Goal: Task Accomplishment & Management: Use online tool/utility

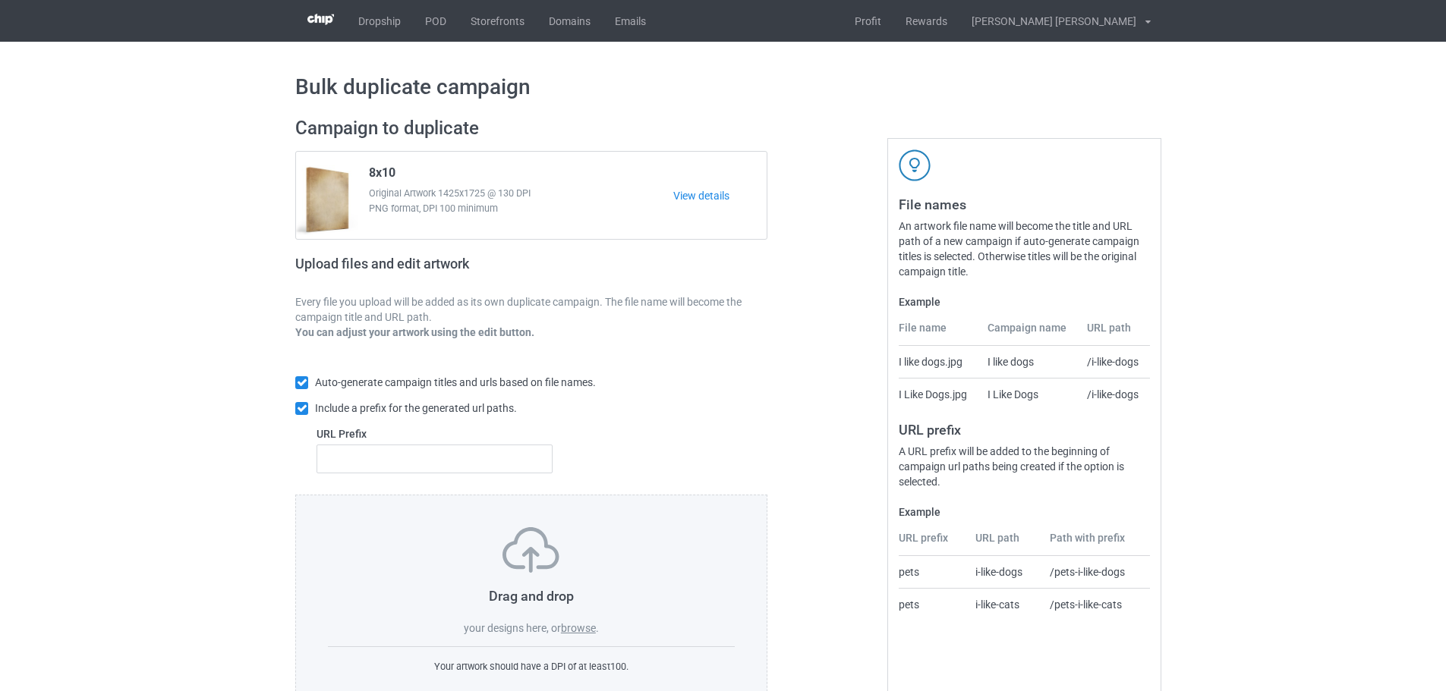
scroll to position [49, 0]
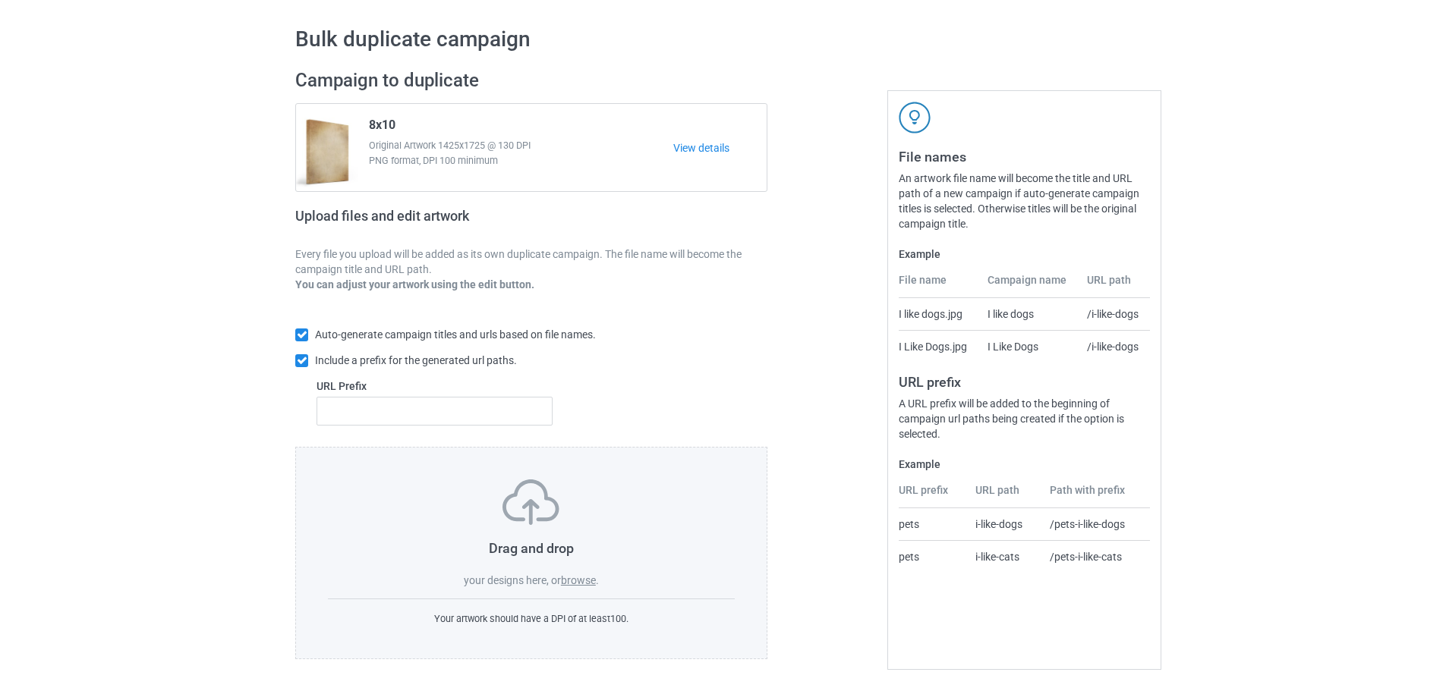
click at [591, 578] on label "browse" at bounding box center [578, 581] width 35 height 12
click at [0, 0] on input "browse" at bounding box center [0, 0] width 0 height 0
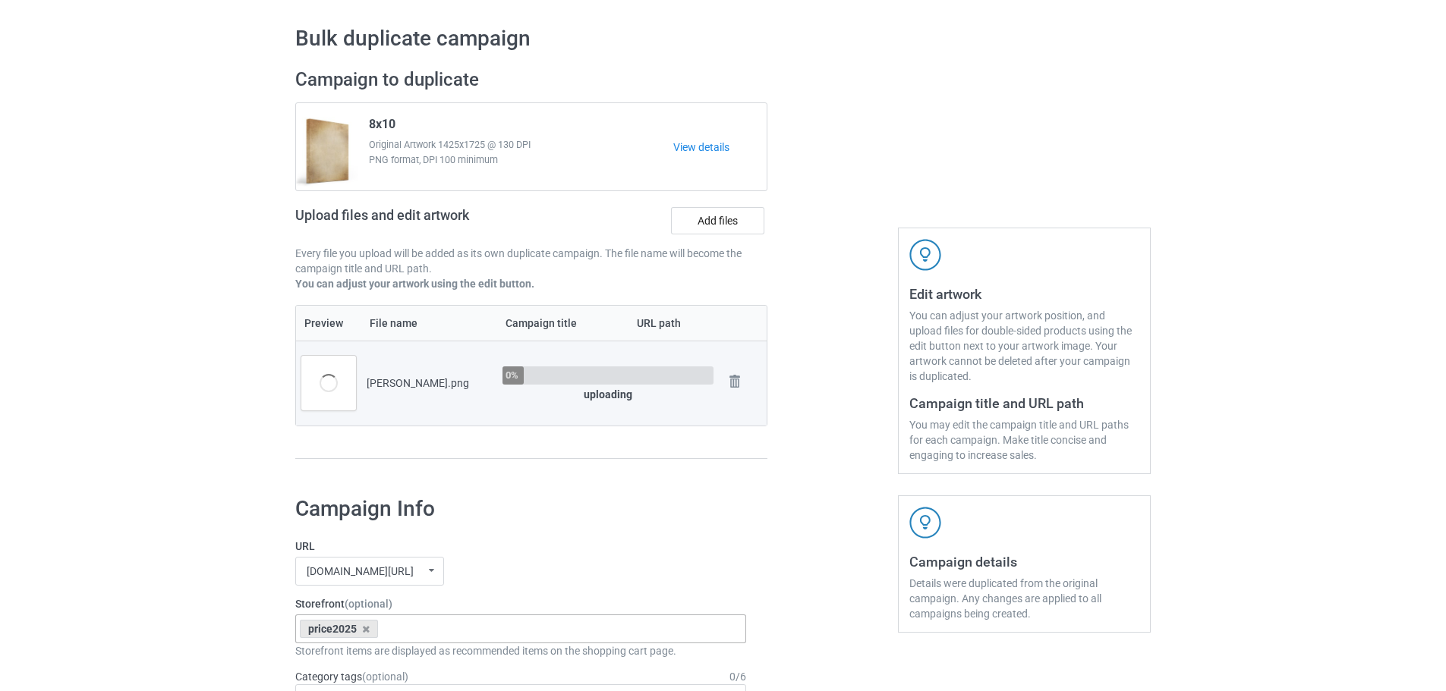
scroll to position [352, 0]
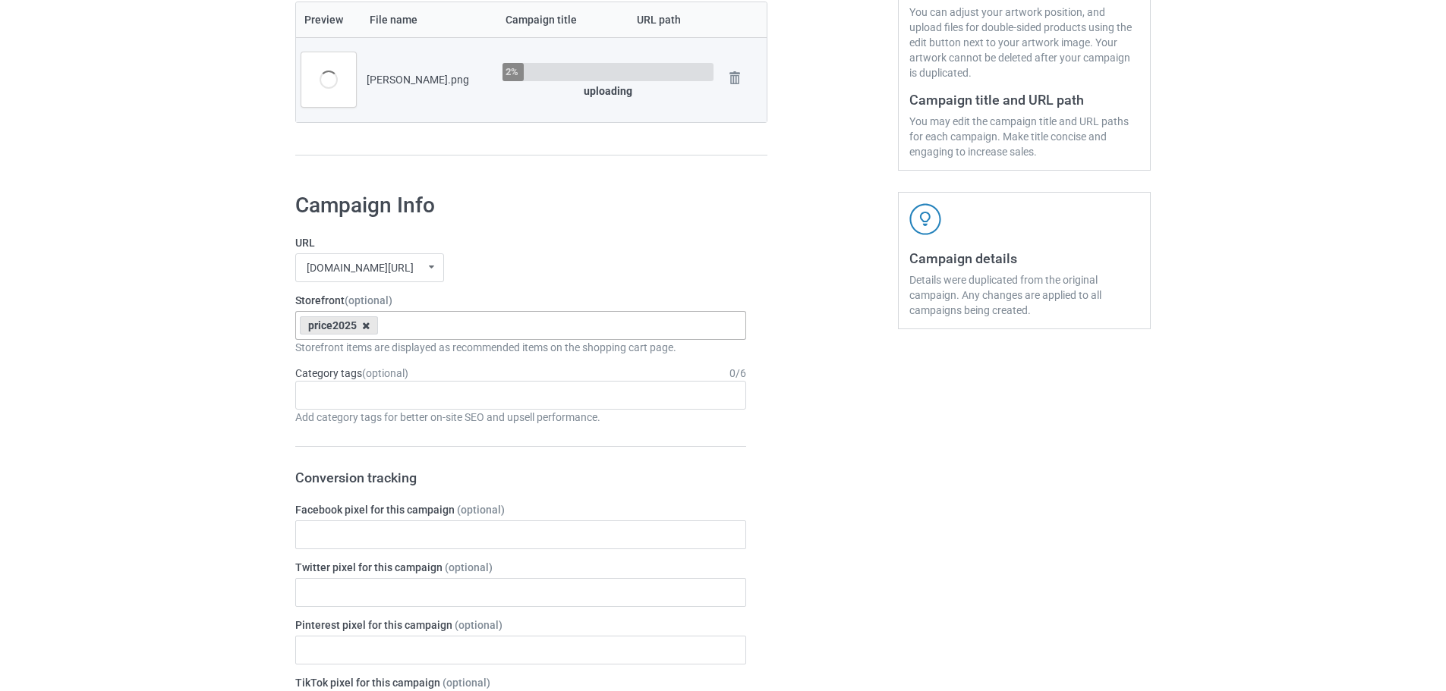
click at [366, 328] on icon at bounding box center [366, 326] width 8 height 10
click at [535, 252] on div "URL [DOMAIN_NAME][URL] [DOMAIN_NAME][URL] [DOMAIN_NAME][URL] 63fb7ea997fa79002d…" at bounding box center [520, 258] width 451 height 47
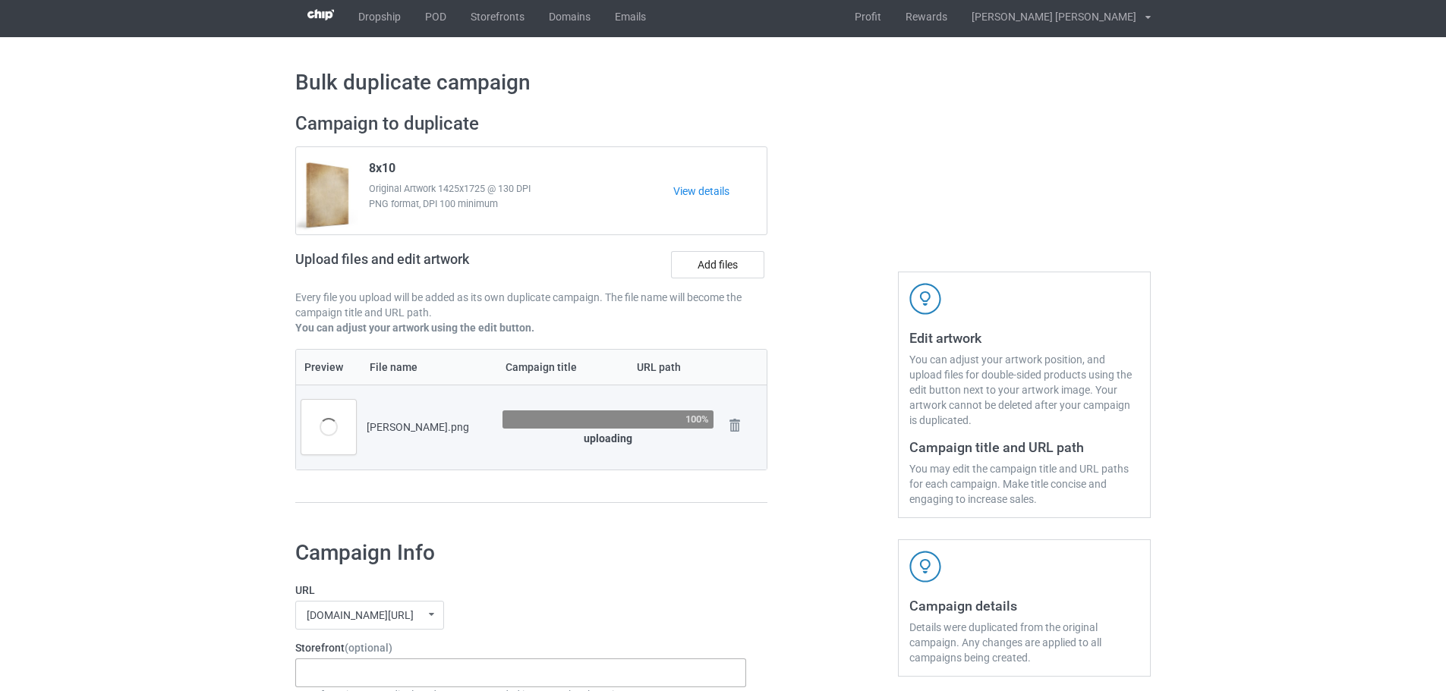
scroll to position [0, 0]
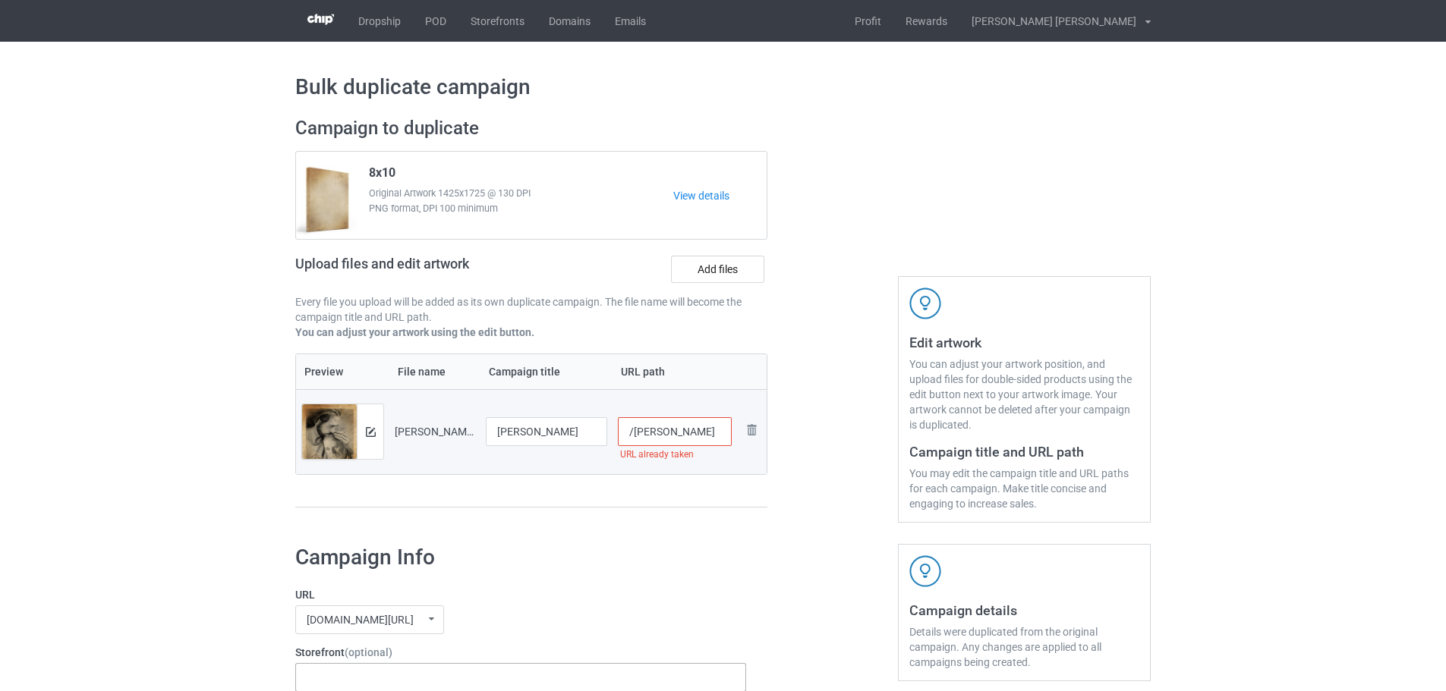
click at [722, 435] on input "/kristie-amburgey" at bounding box center [675, 431] width 115 height 29
type input "/kristie-amburgey1"
click at [720, 532] on div "Campaign to duplicate 8x10 Original Artwork 1425x1725 @ 130 DPI PNG format, DPI…" at bounding box center [531, 319] width 493 height 427
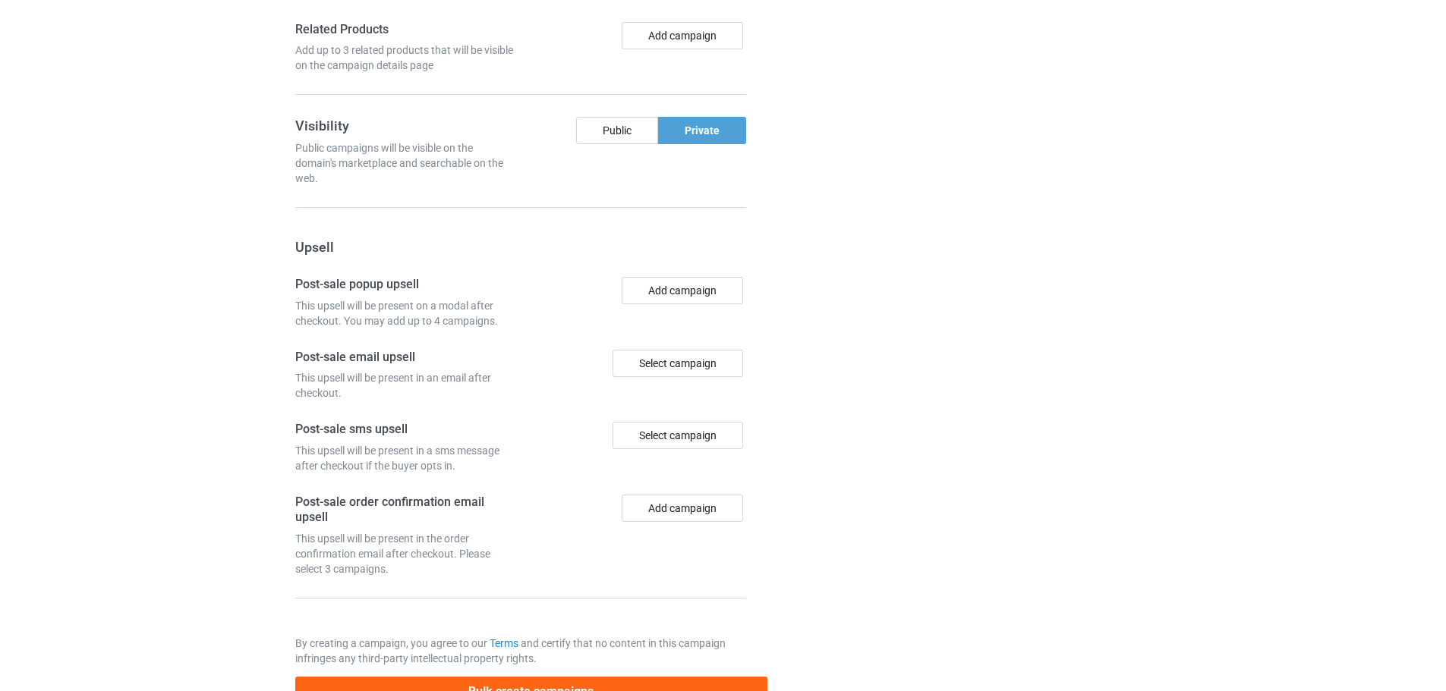
scroll to position [1258, 0]
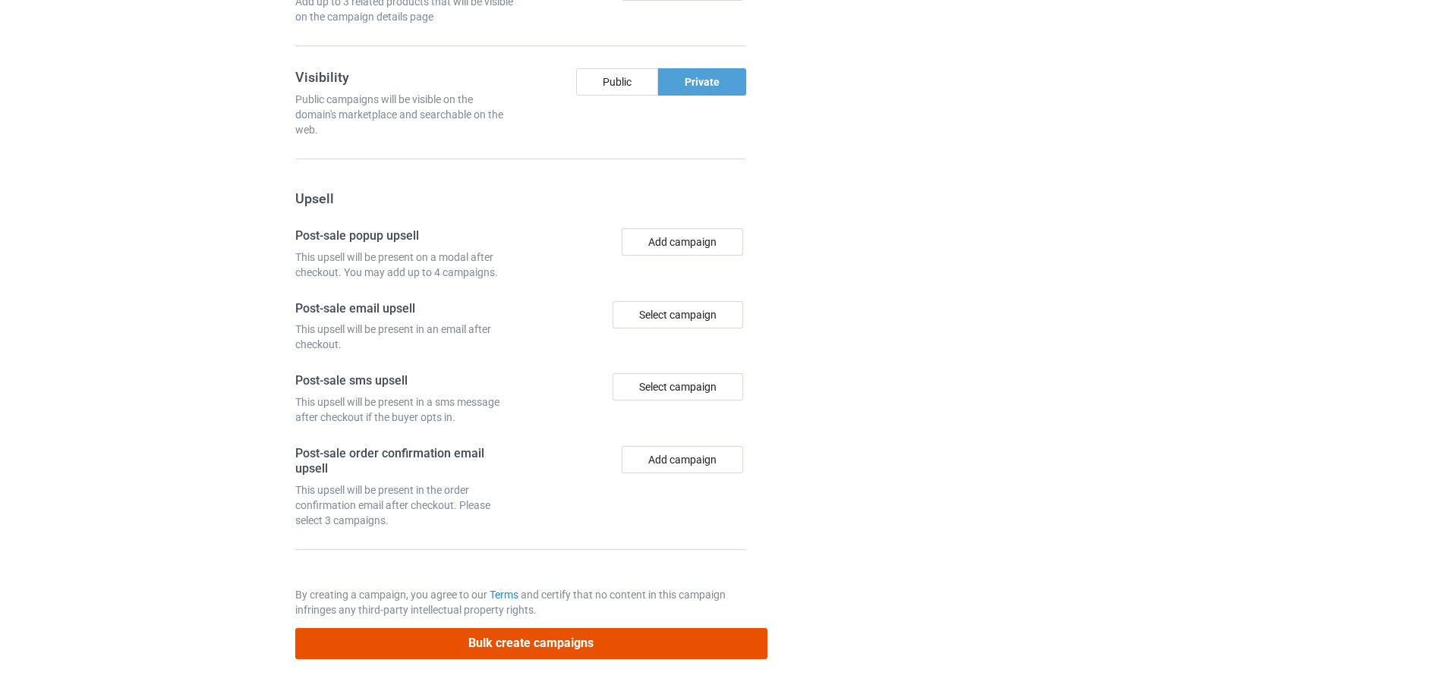
click at [543, 644] on button "Bulk create campaigns" at bounding box center [531, 643] width 472 height 31
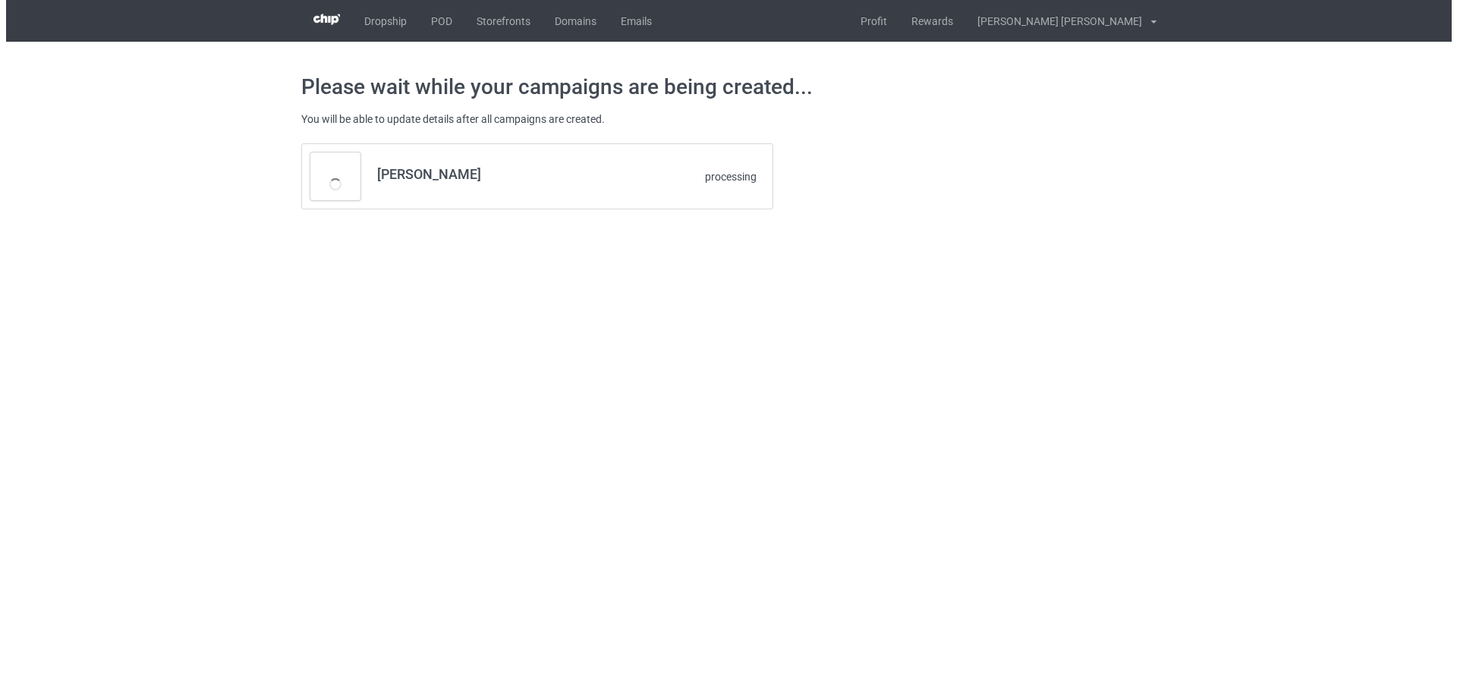
scroll to position [0, 0]
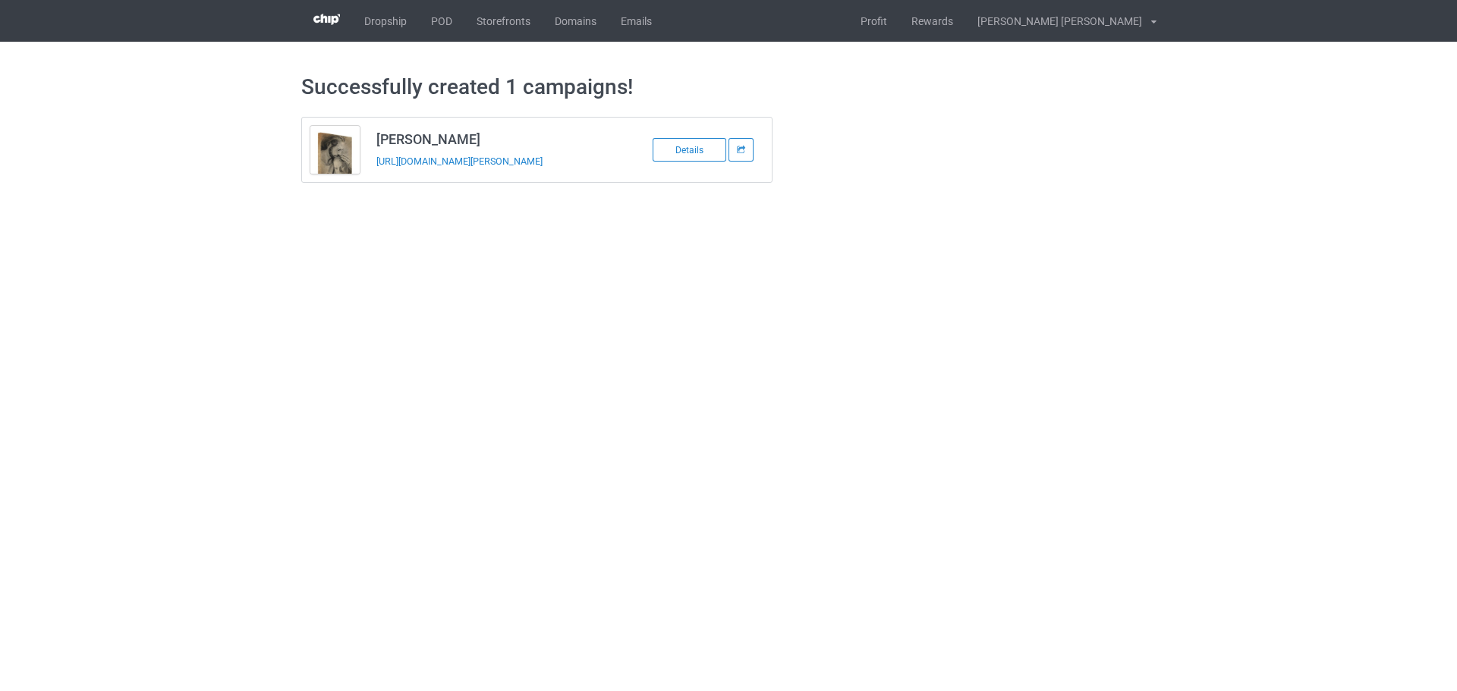
click at [388, 178] on td "Kristie Amburgey https://www.jmcanvas1.com/kristie-amburgey1" at bounding box center [496, 150] width 257 height 65
copy tbody "Kristie Amburgey"
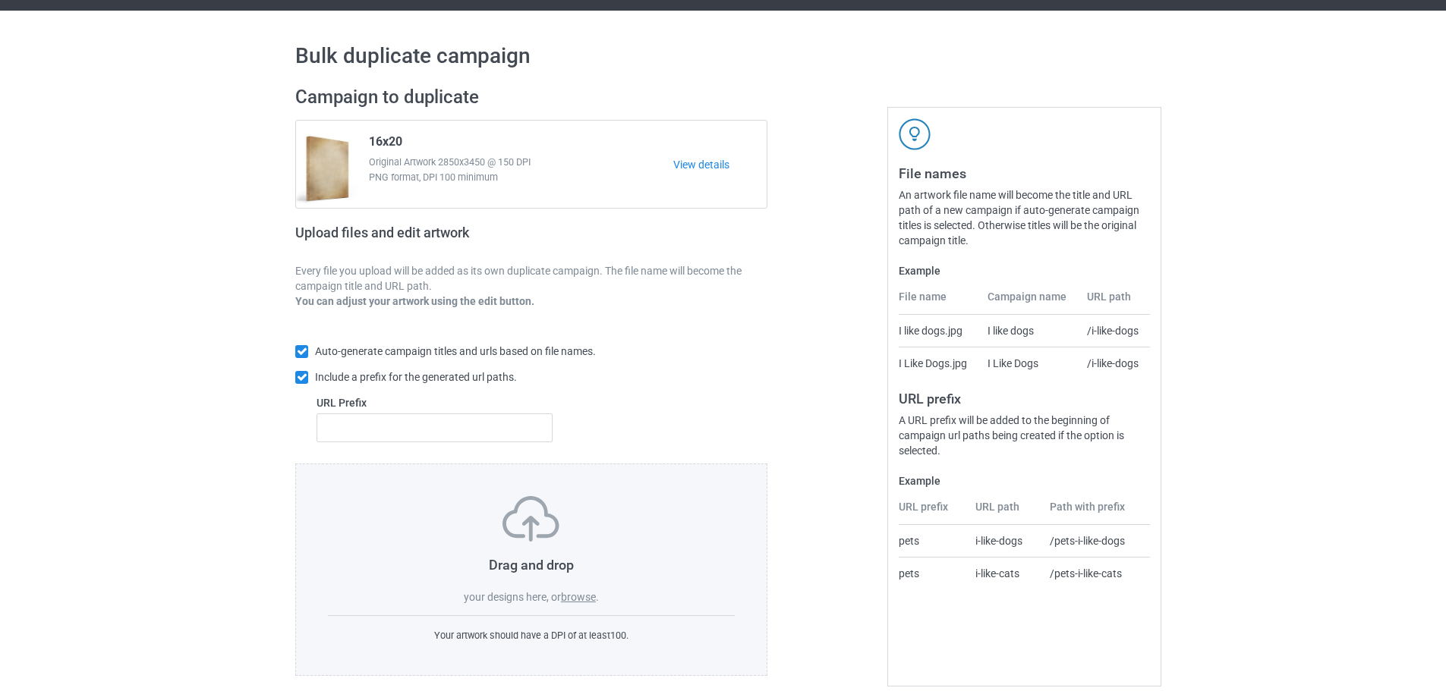
scroll to position [49, 0]
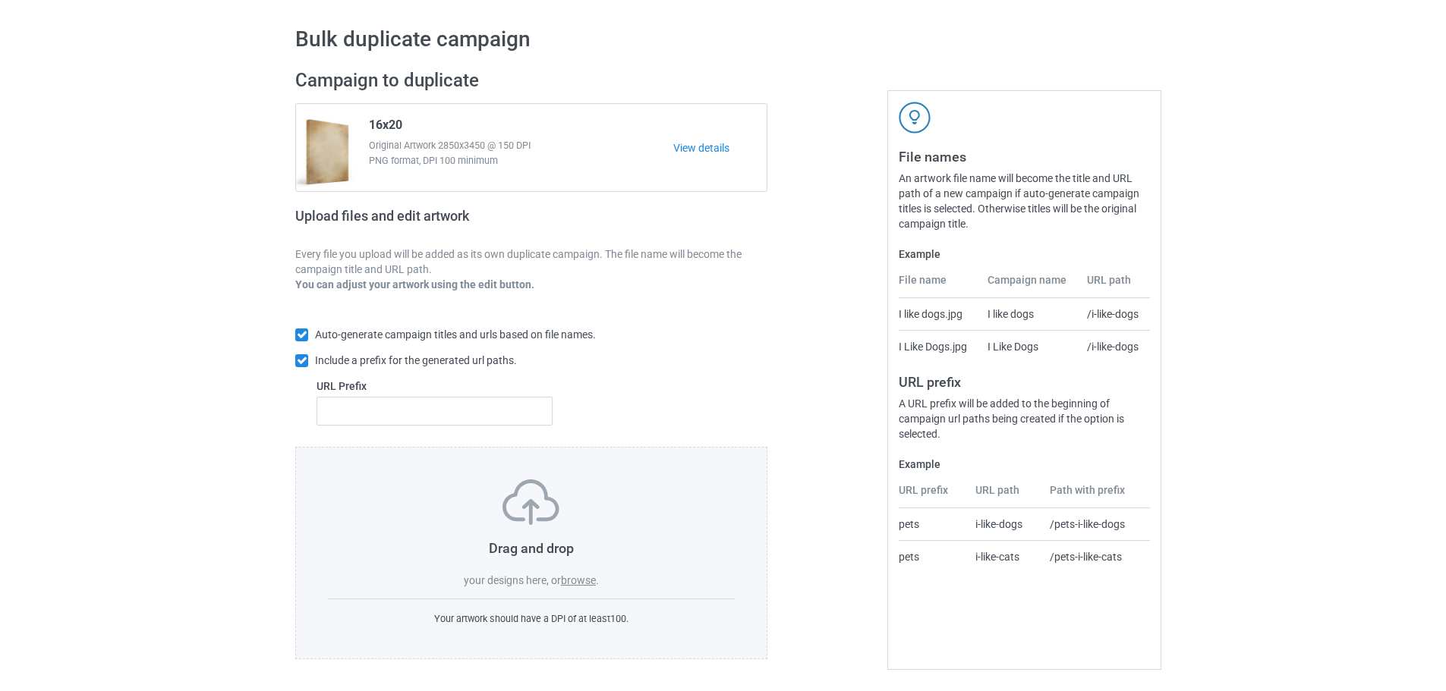
click at [580, 581] on label "browse" at bounding box center [578, 581] width 35 height 12
click at [0, 0] on input "browse" at bounding box center [0, 0] width 0 height 0
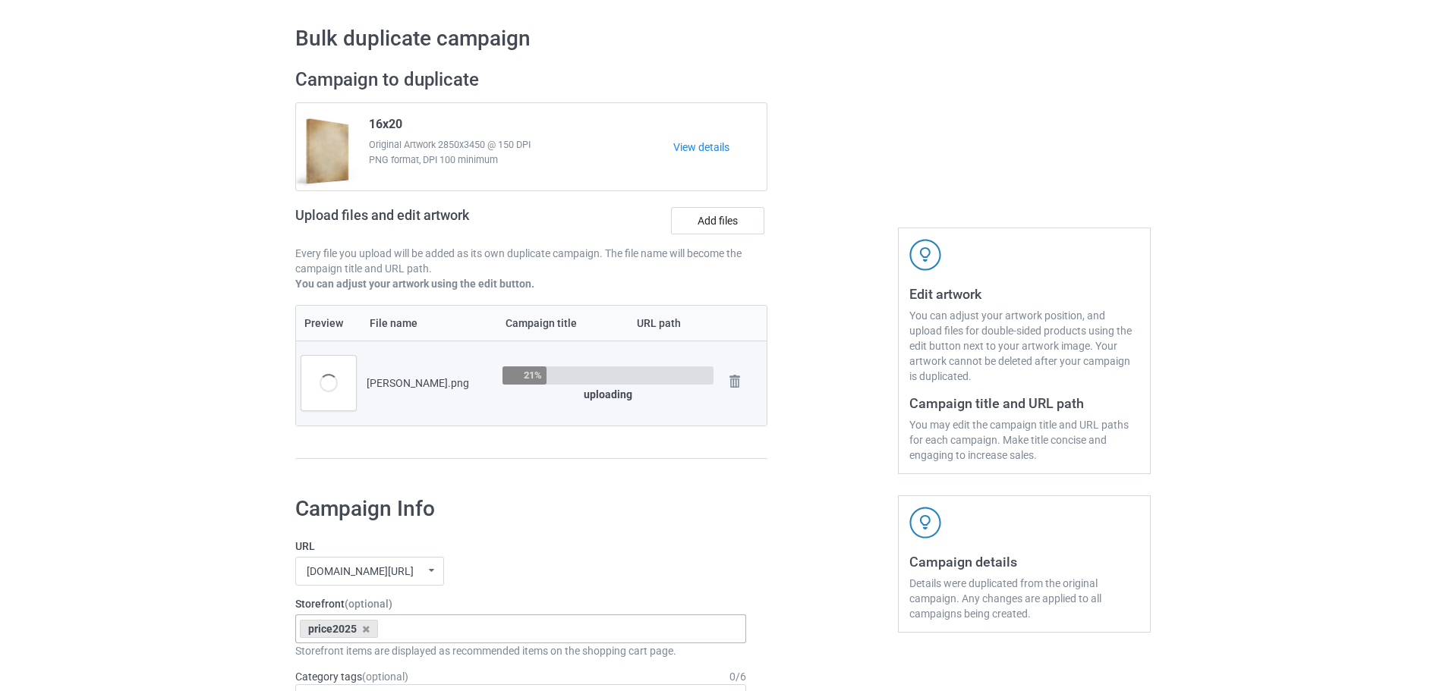
scroll to position [276, 0]
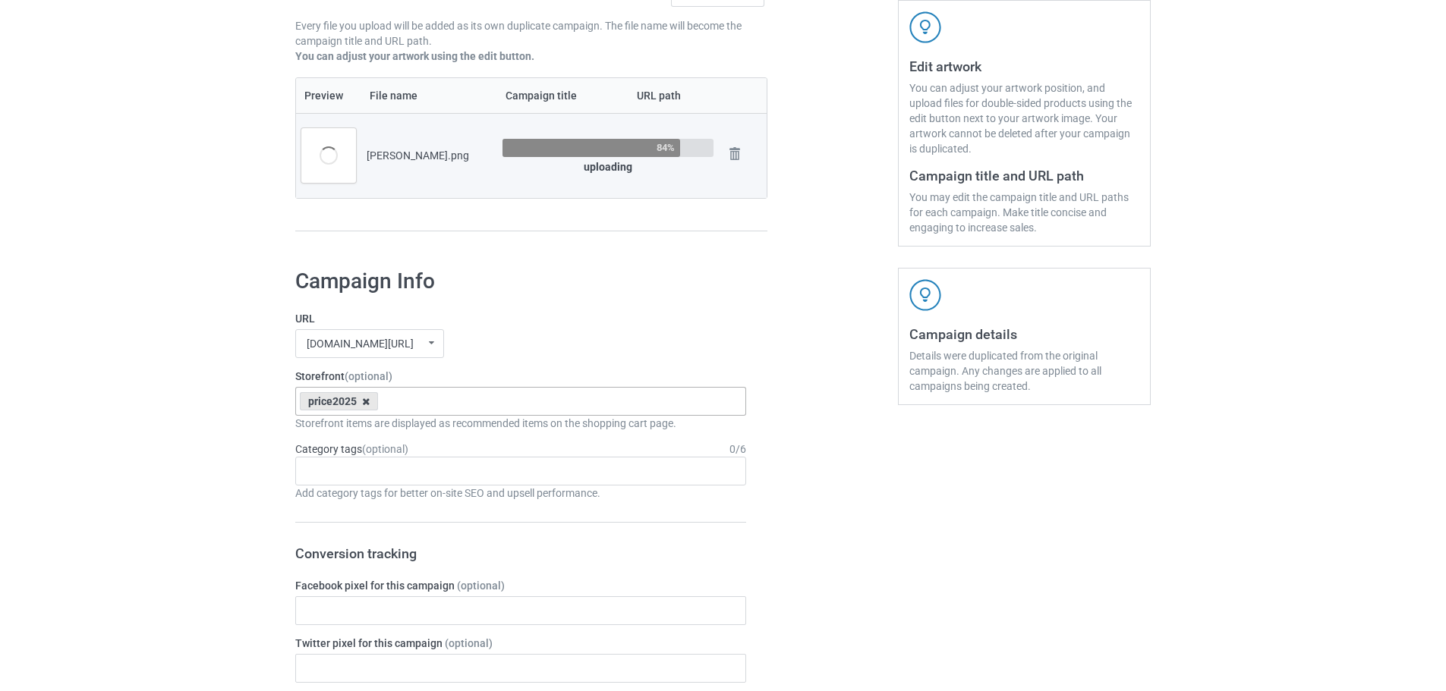
click at [366, 402] on icon at bounding box center [366, 402] width 8 height 10
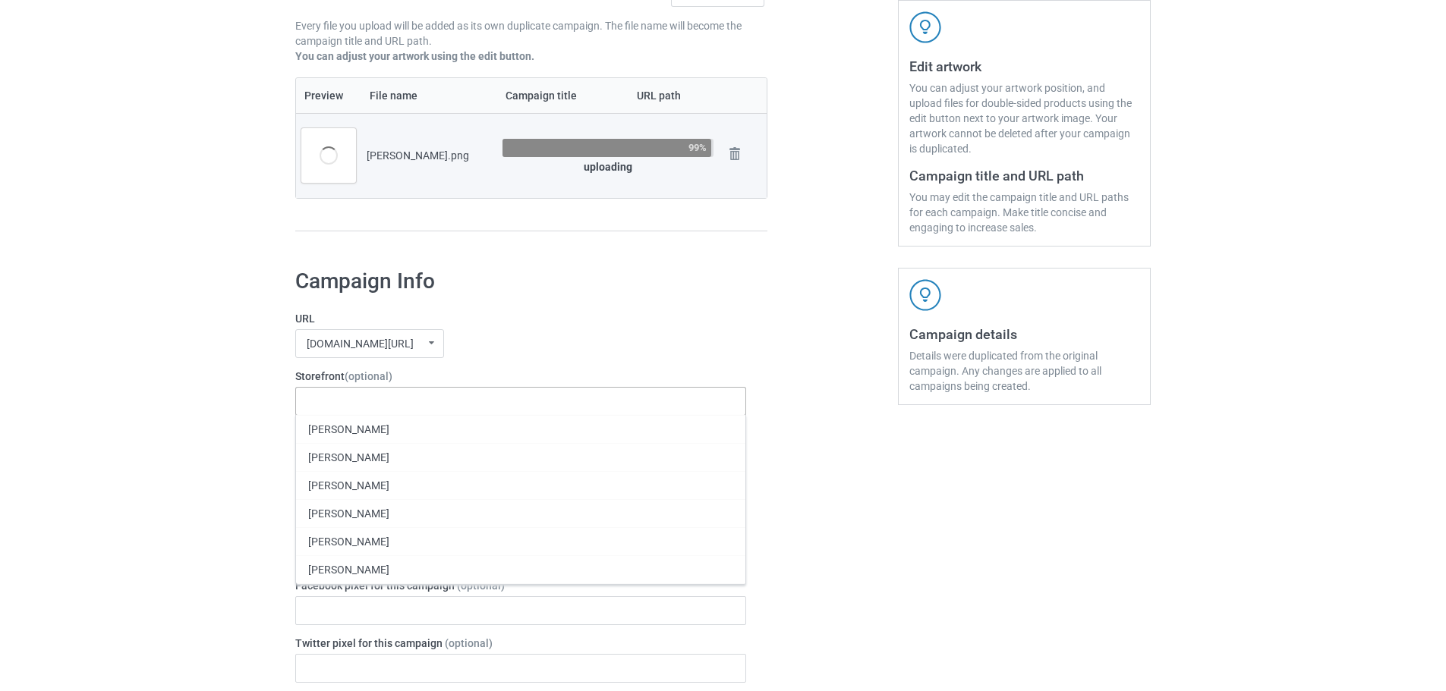
click at [521, 313] on label "URL" at bounding box center [520, 318] width 451 height 15
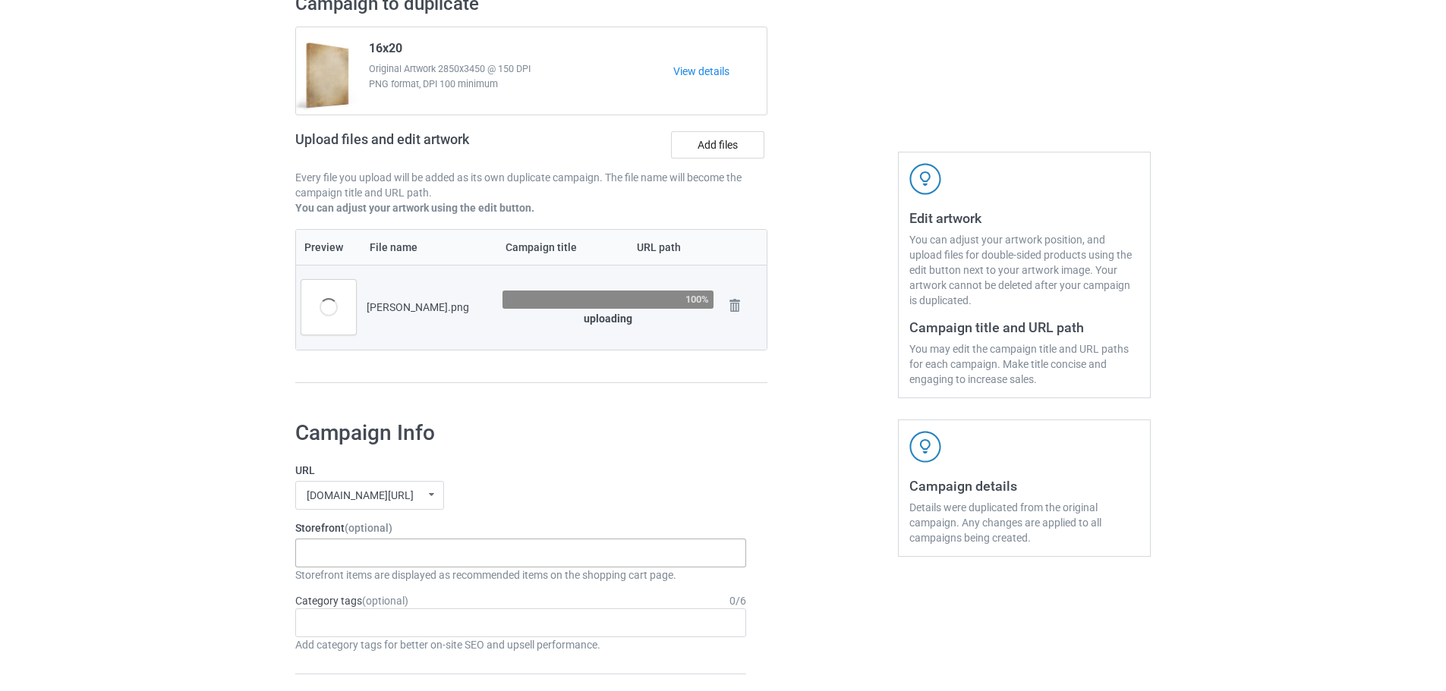
scroll to position [0, 0]
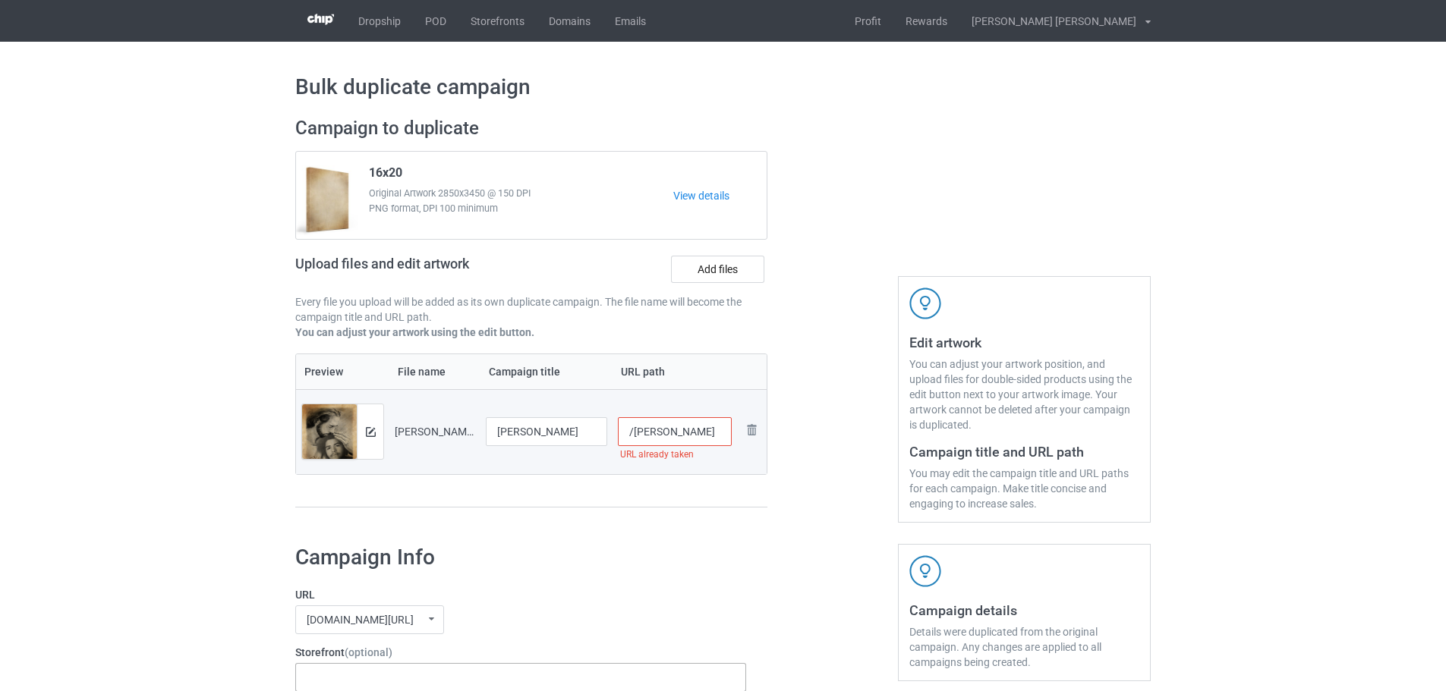
click at [691, 433] on input "/[PERSON_NAME]" at bounding box center [675, 431] width 115 height 29
type input "/[PERSON_NAME]-ayala1"
click at [691, 591] on label "URL" at bounding box center [520, 594] width 451 height 15
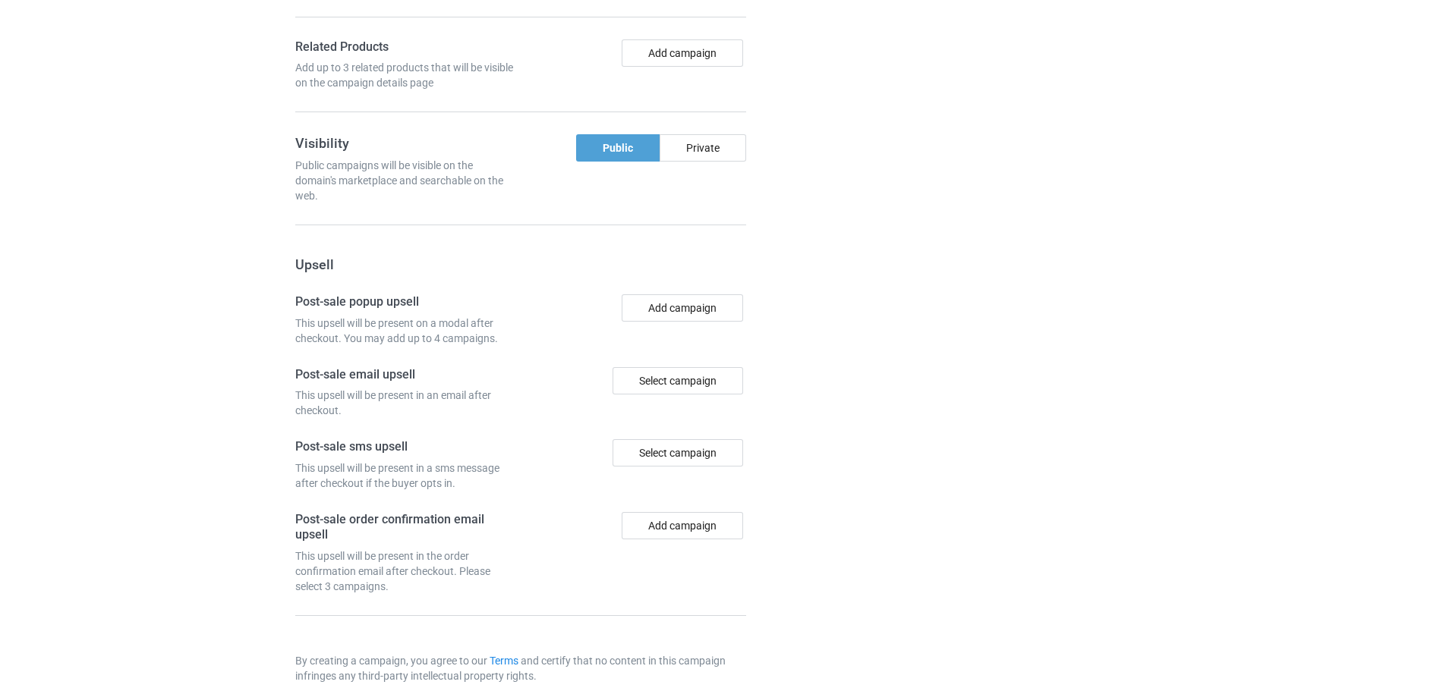
scroll to position [1258, 0]
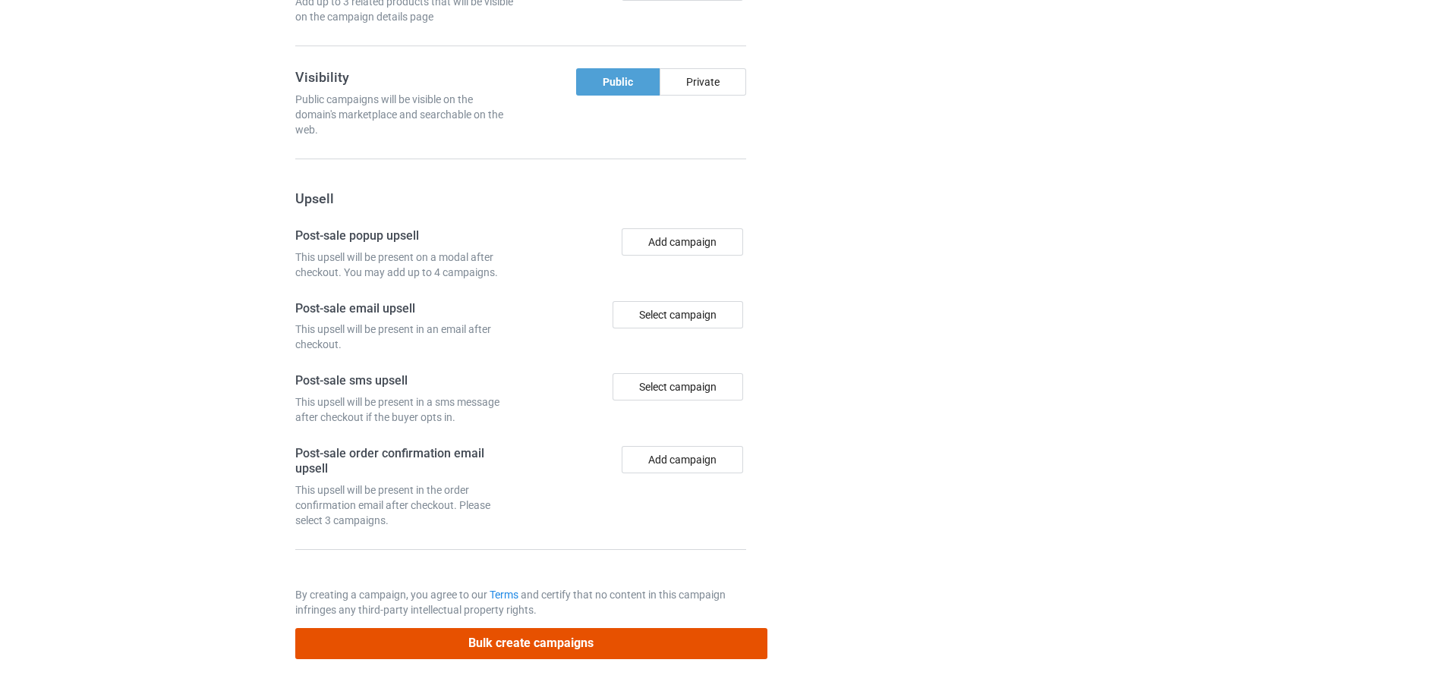
click at [498, 638] on button "Bulk create campaigns" at bounding box center [531, 643] width 472 height 31
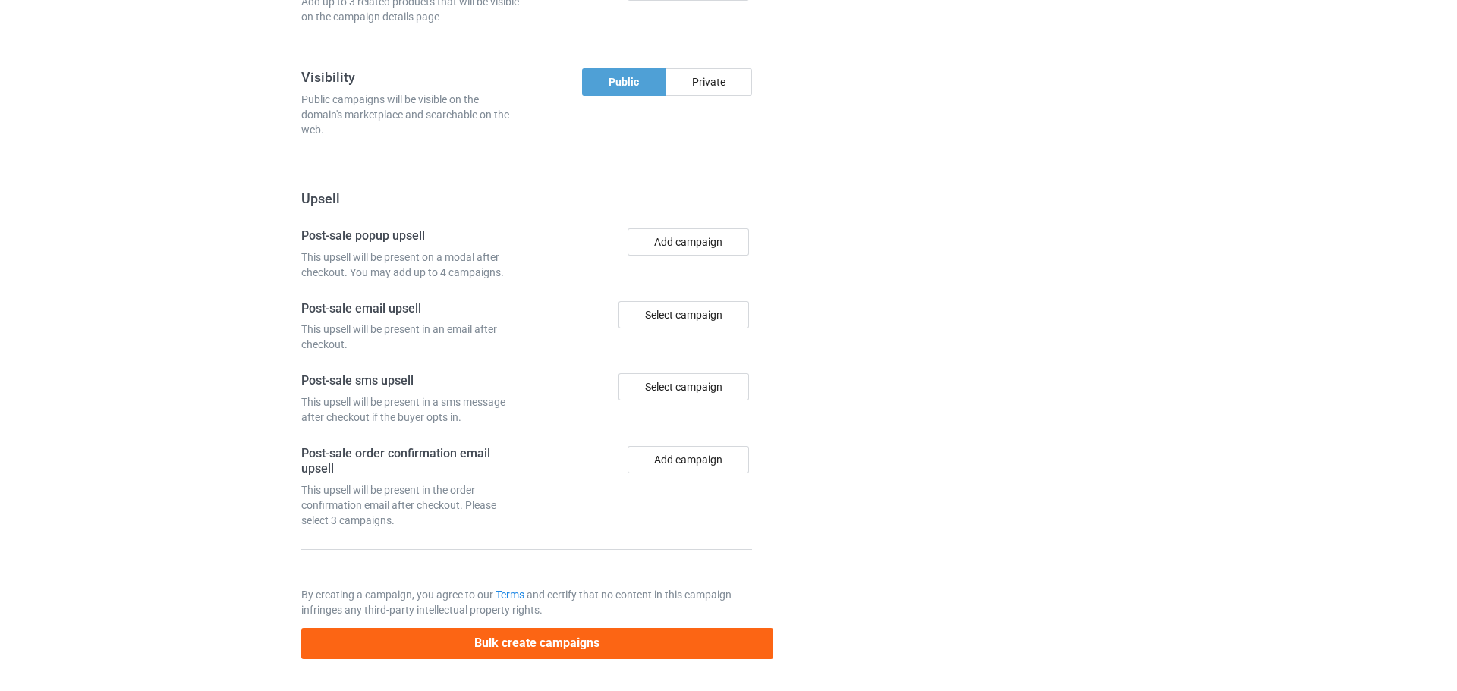
scroll to position [0, 0]
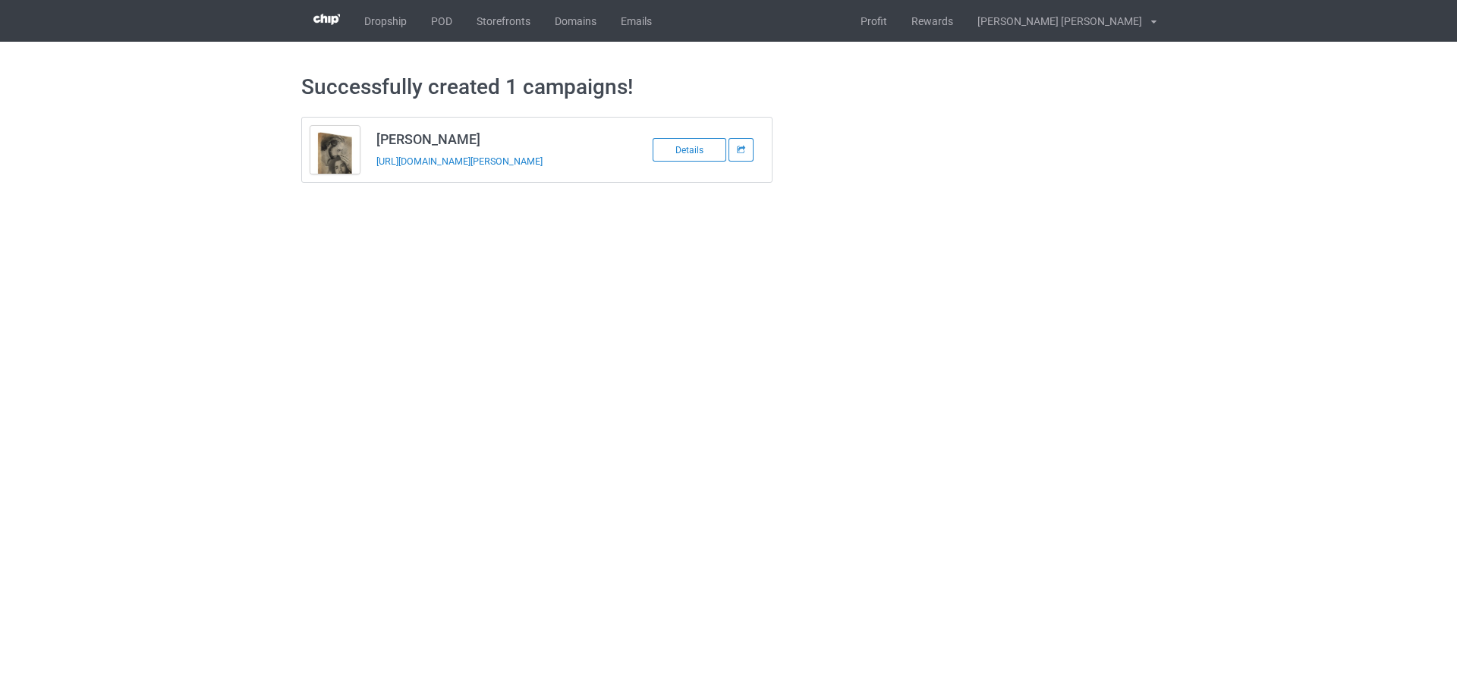
click at [481, 176] on td "[PERSON_NAME] [URL][DOMAIN_NAME][PERSON_NAME]" at bounding box center [496, 150] width 257 height 65
copy tbody "[PERSON_NAME]"
click at [899, 20] on link "Profit" at bounding box center [874, 21] width 51 height 42
